Goal: Transaction & Acquisition: Purchase product/service

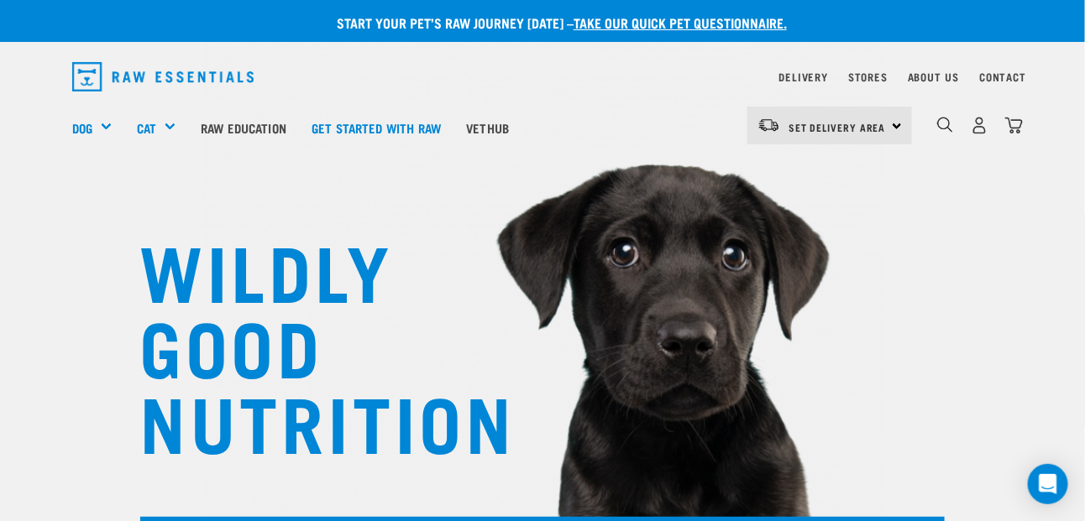
click at [892, 125] on div "Set Delivery Area [GEOGRAPHIC_DATA]" at bounding box center [829, 126] width 165 height 38
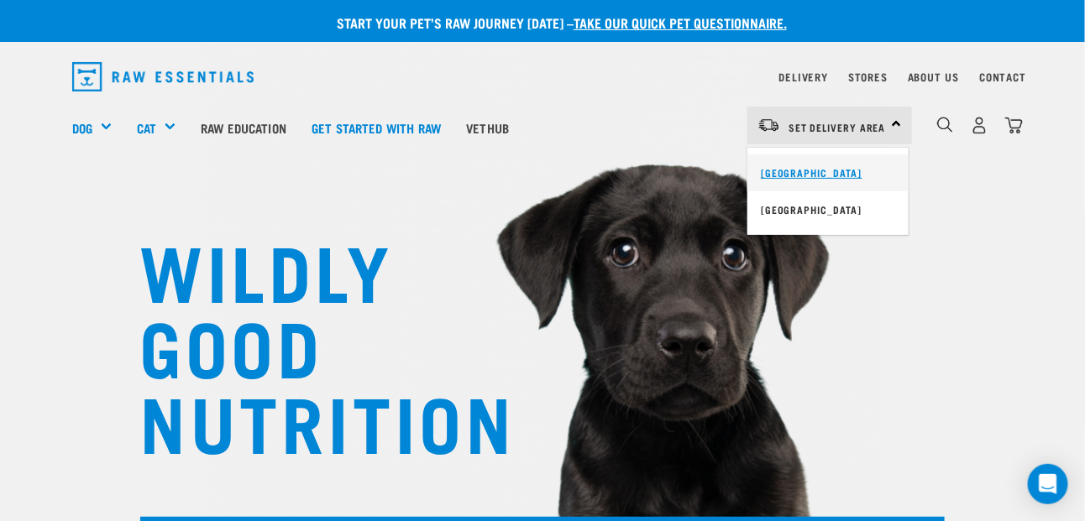
click at [834, 176] on link "[GEOGRAPHIC_DATA]" at bounding box center [827, 172] width 161 height 37
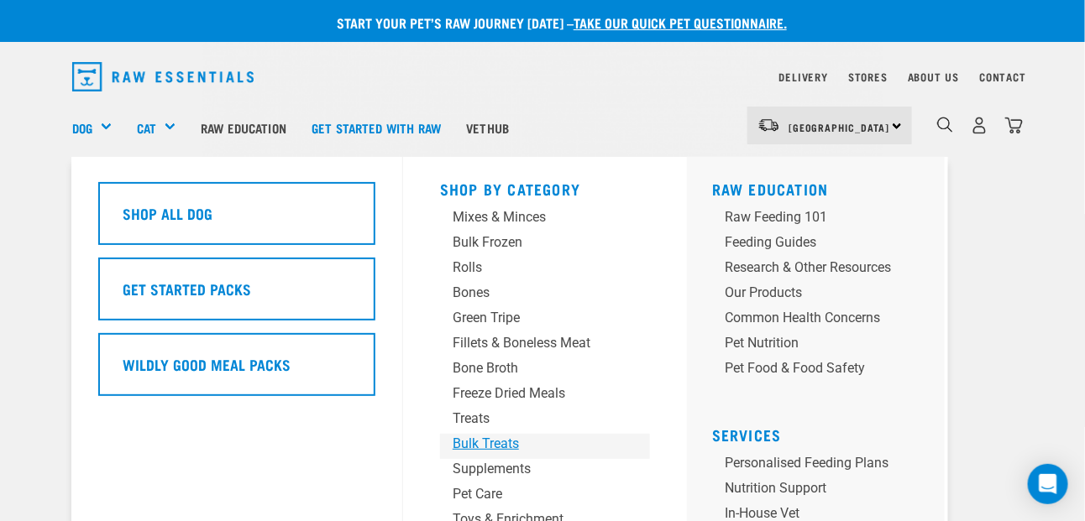
scroll to position [84, 0]
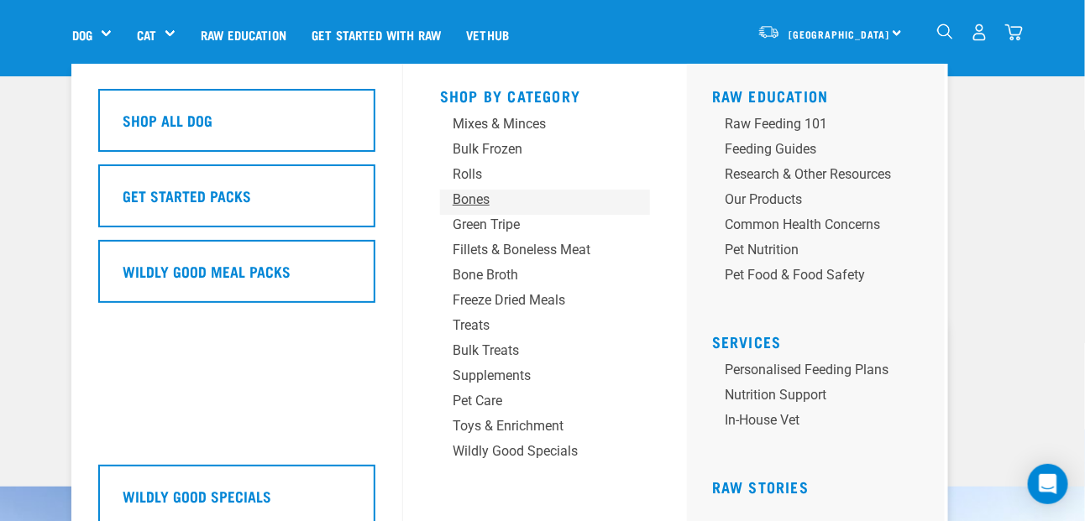
click at [484, 202] on div "Bones" at bounding box center [530, 200] width 157 height 20
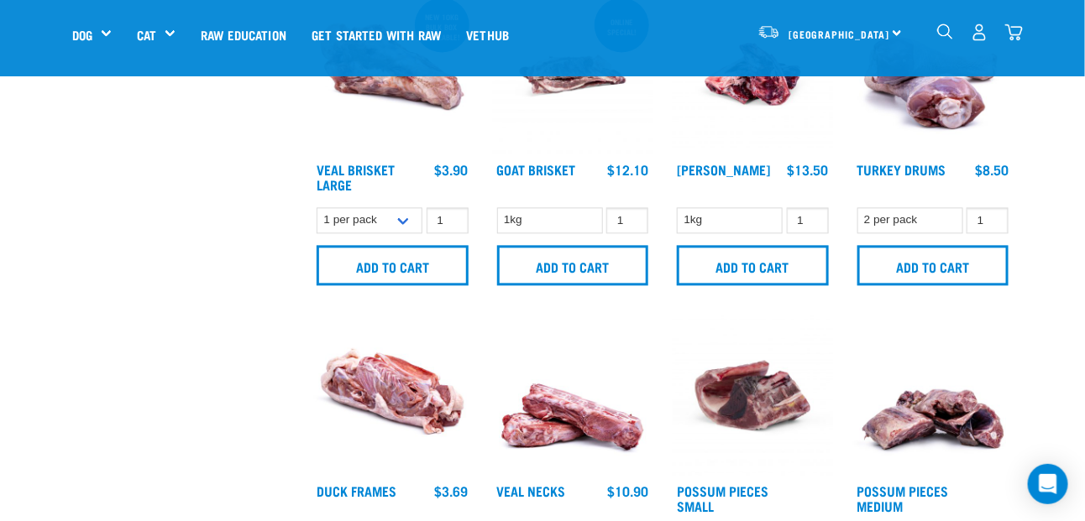
scroll to position [1259, 0]
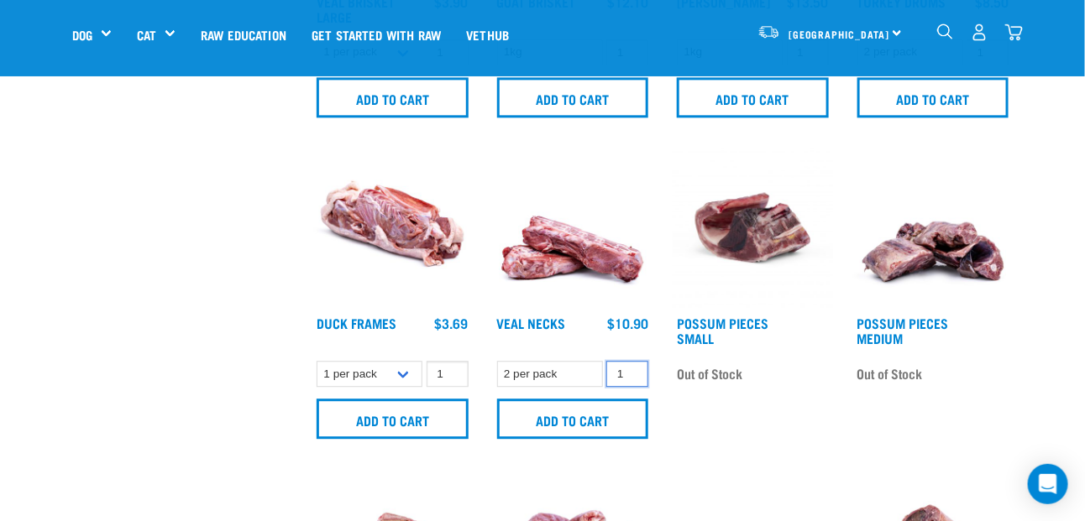
click at [623, 371] on input "1" at bounding box center [627, 374] width 42 height 26
type input "10"
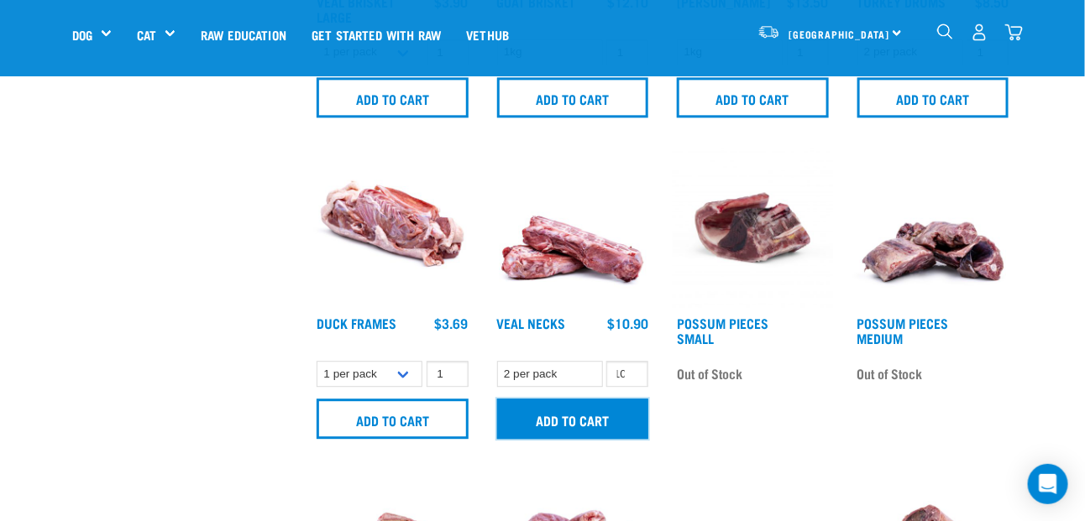
scroll to position [0, 0]
click at [561, 413] on input "Add to cart" at bounding box center [573, 419] width 152 height 40
click at [578, 411] on input "Add to cart" at bounding box center [573, 419] width 152 height 40
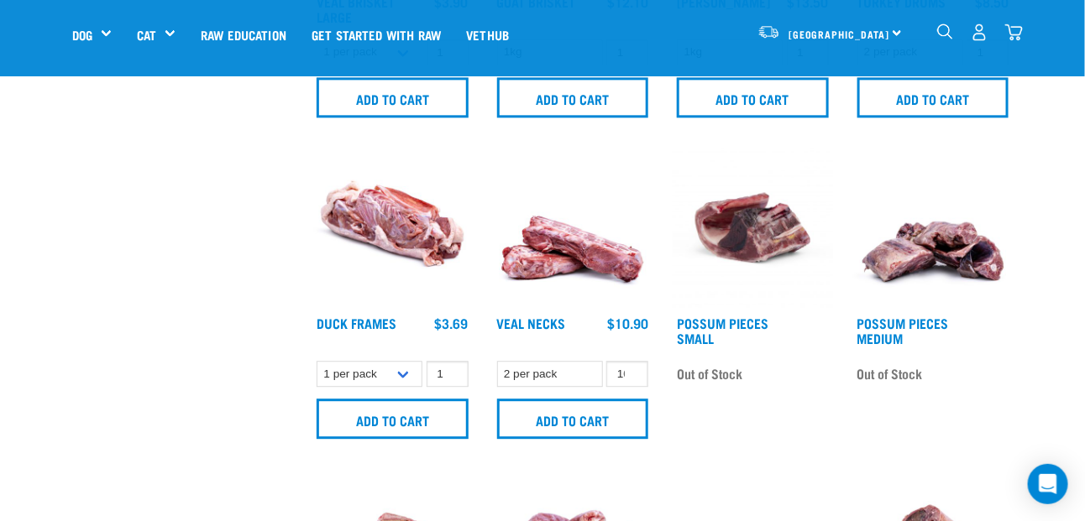
click at [77, 255] on button "delete" at bounding box center [68, 261] width 17 height 17
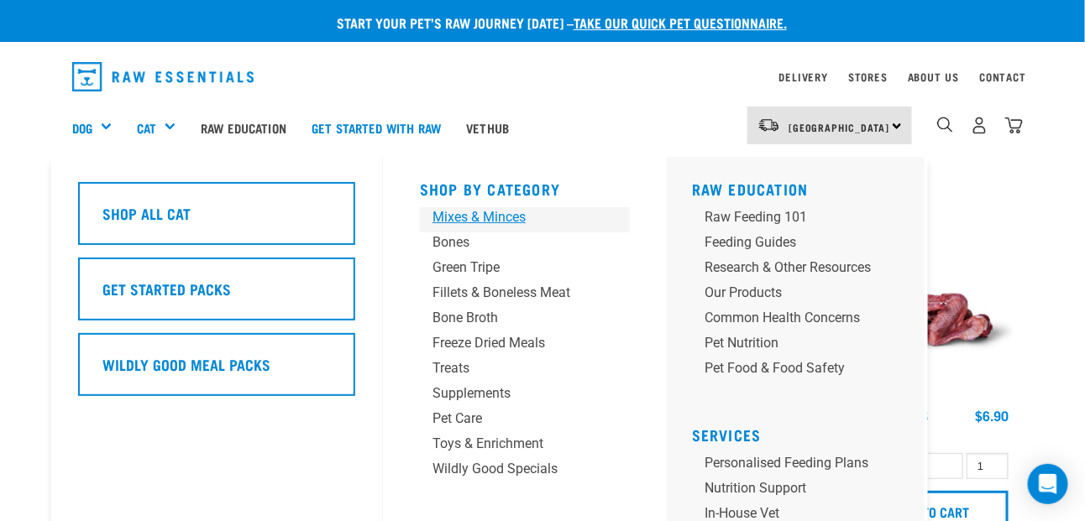
click at [480, 215] on div "Mixes & Minces" at bounding box center [510, 217] width 157 height 20
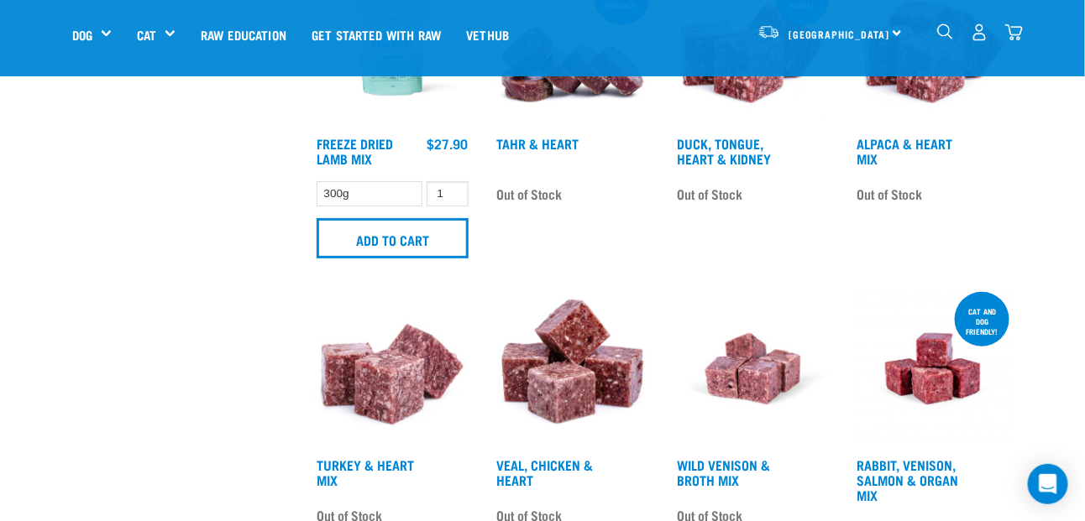
scroll to position [2183, 0]
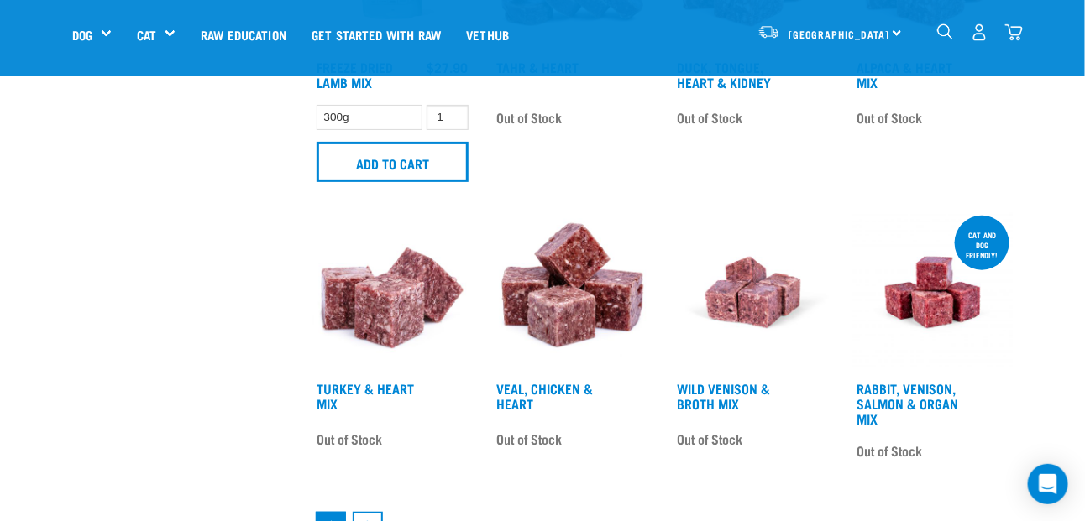
click at [1023, 35] on div "North Island North Island South Island Dog Shop All Dog Get Started Packs" at bounding box center [542, 34] width 967 height 67
click at [995, 31] on div "26" at bounding box center [979, 32] width 86 height 38
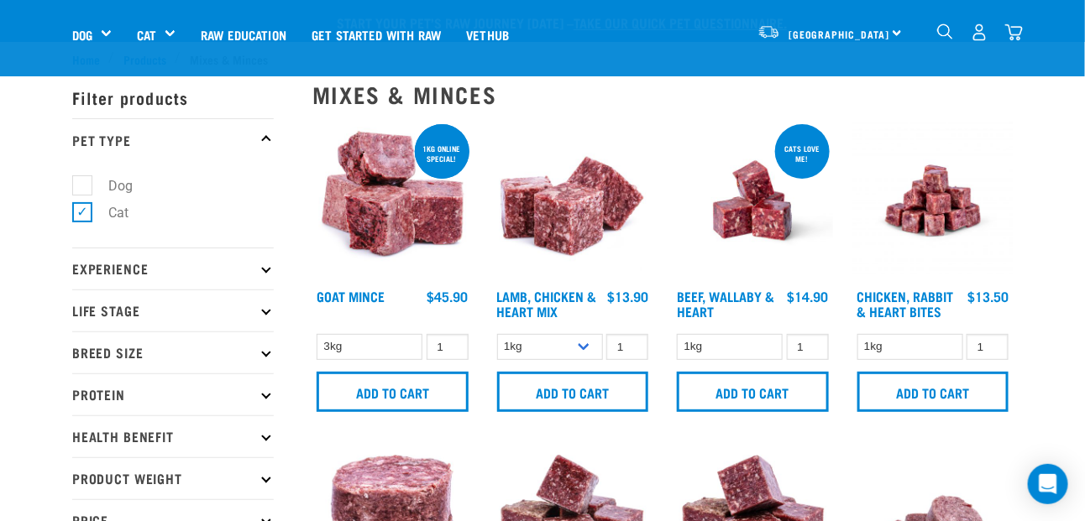
scroll to position [252, 0]
